Goal: Task Accomplishment & Management: Manage account settings

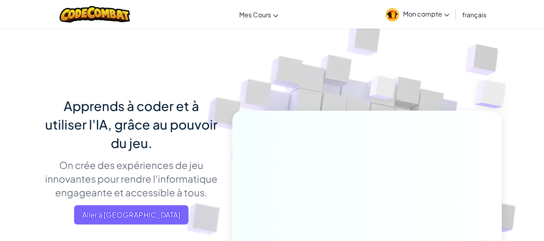
click at [446, 12] on span "Mon compte" at bounding box center [426, 14] width 46 height 8
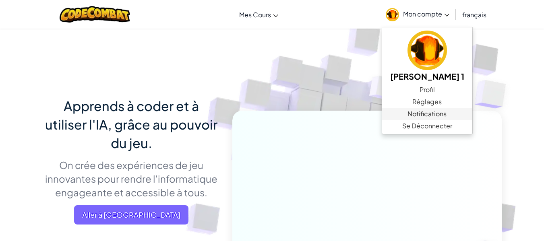
click at [442, 109] on link "Notifications" at bounding box center [427, 114] width 90 height 12
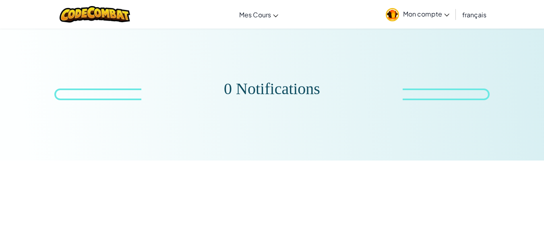
click at [441, 11] on span "Mon compte" at bounding box center [426, 14] width 46 height 8
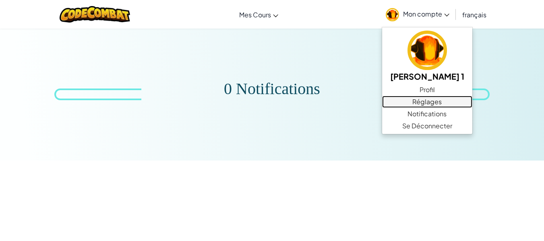
click at [442, 100] on link "Réglages" at bounding box center [427, 102] width 90 height 12
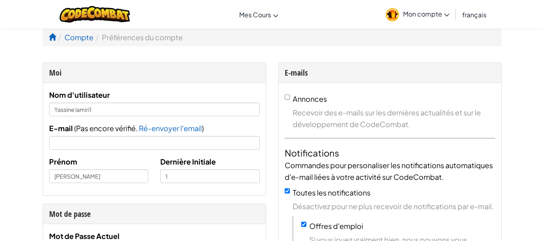
click at [444, 14] on icon at bounding box center [446, 15] width 5 height 3
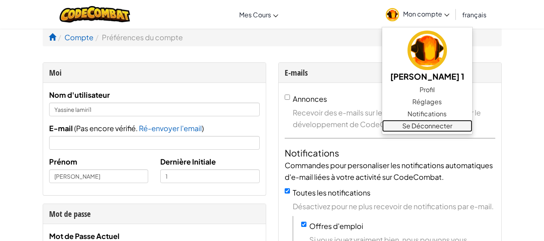
click at [437, 125] on link "Se Déconnecter" at bounding box center [427, 126] width 90 height 12
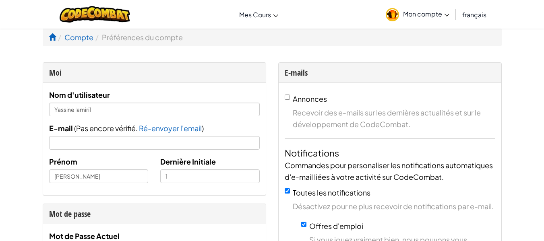
click at [446, 14] on icon at bounding box center [446, 15] width 5 height 3
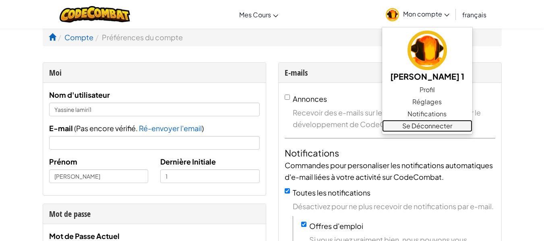
click at [430, 124] on link "Se Déconnecter" at bounding box center [427, 126] width 90 height 12
